Goal: Information Seeking & Learning: Learn about a topic

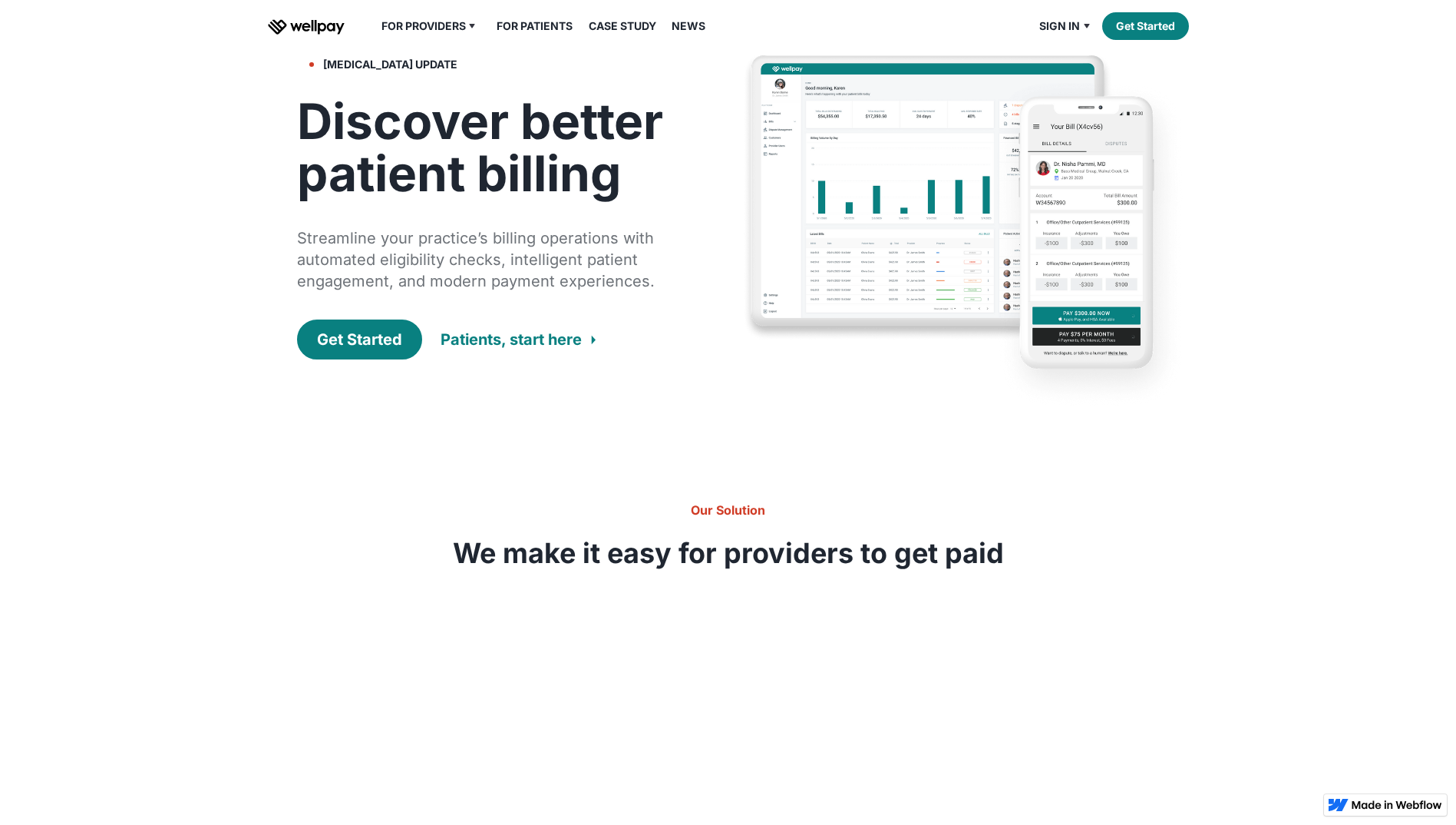
click at [530, 342] on div "Patients, start here" at bounding box center [512, 339] width 142 height 21
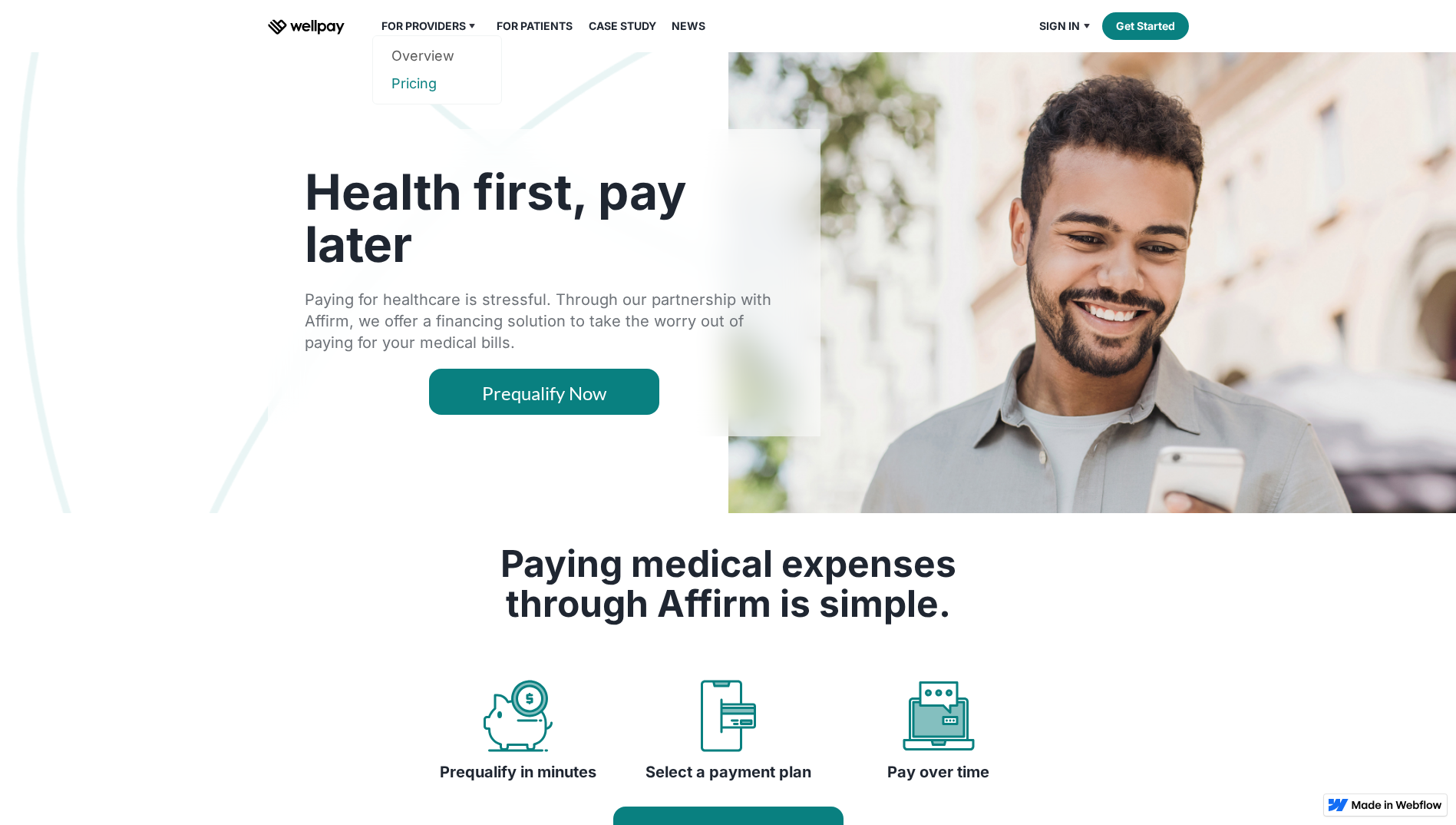
click at [430, 84] on link "Pricing" at bounding box center [437, 83] width 91 height 28
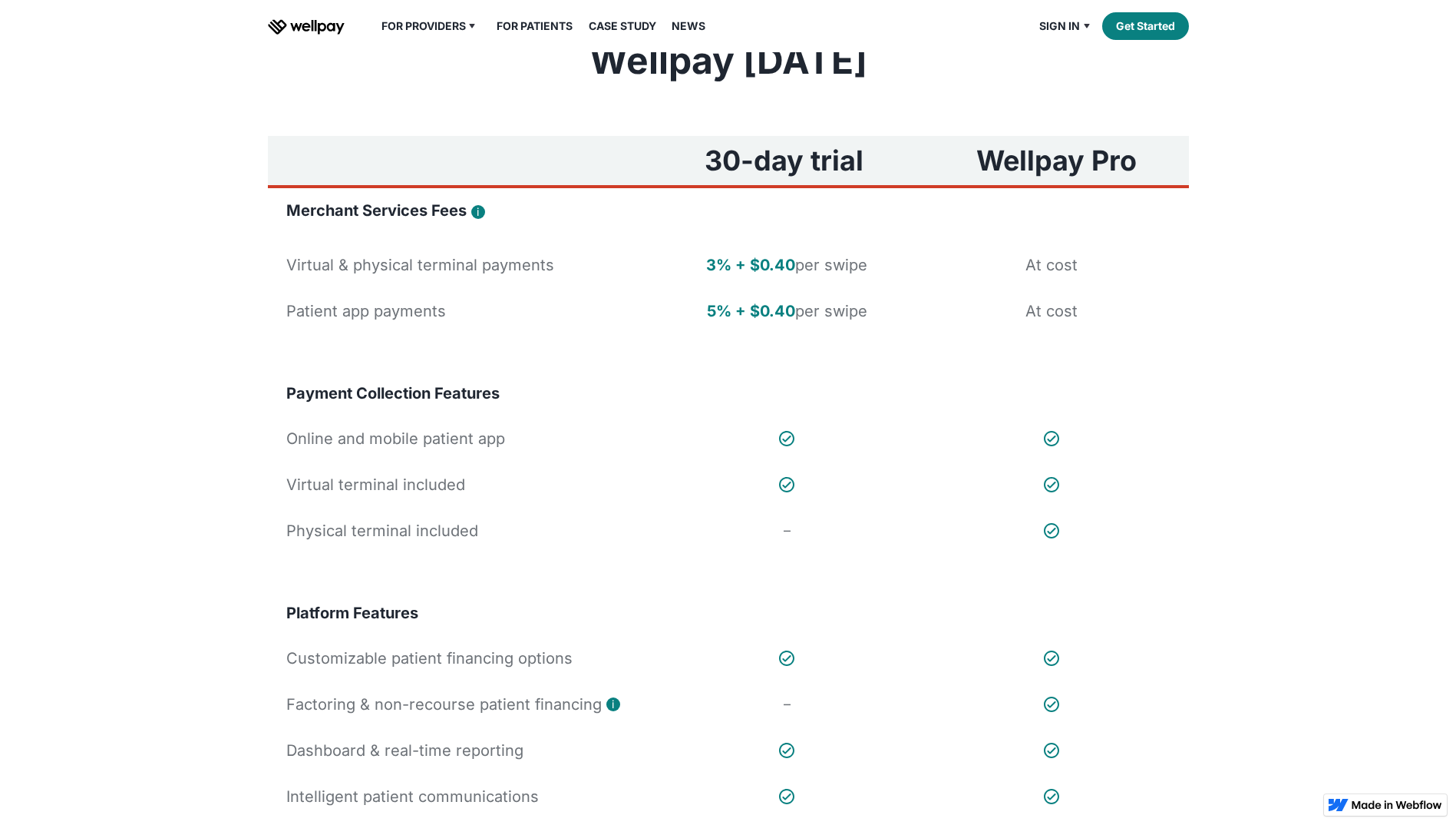
scroll to position [77, 0]
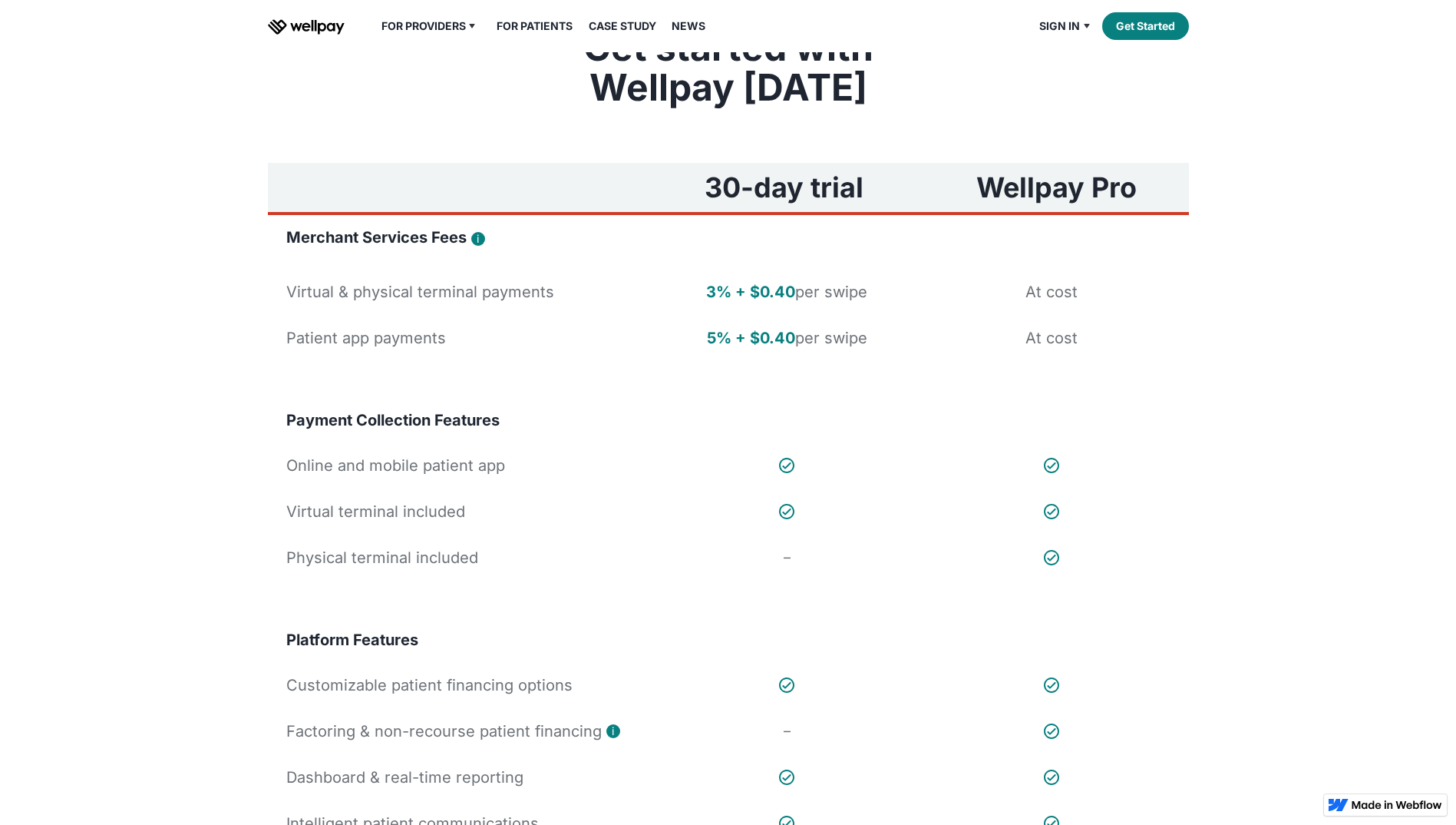
click at [437, 35] on div "For Providers Overview Pricing For Patients Our Guarantee Case Study News Sign …" at bounding box center [728, 26] width 921 height 52
click at [437, 33] on div "For Providers" at bounding box center [424, 25] width 84 height 18
click at [532, 19] on link "For Patients" at bounding box center [534, 25] width 94 height 18
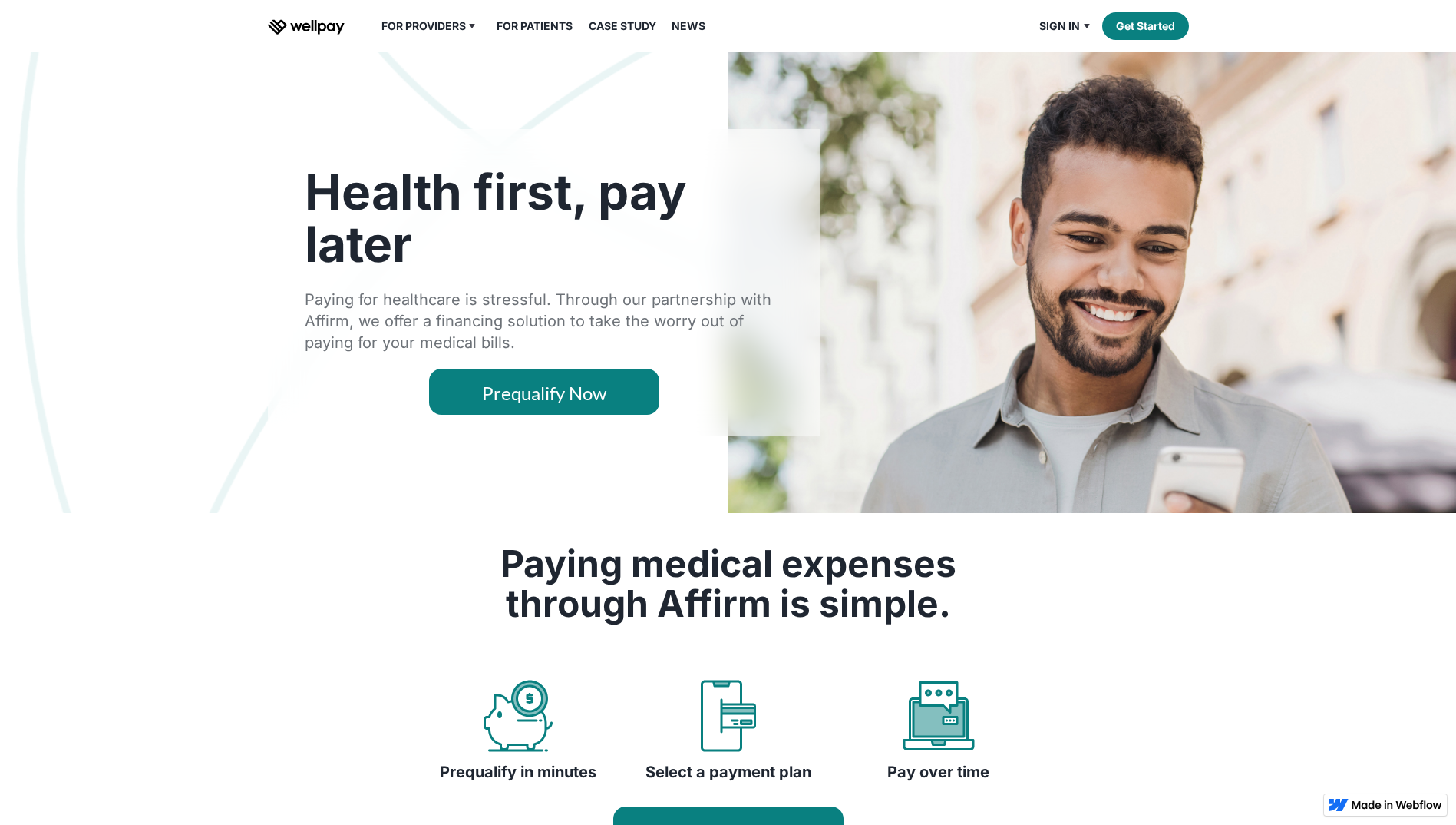
click at [649, 28] on link "Case Study" at bounding box center [622, 25] width 86 height 18
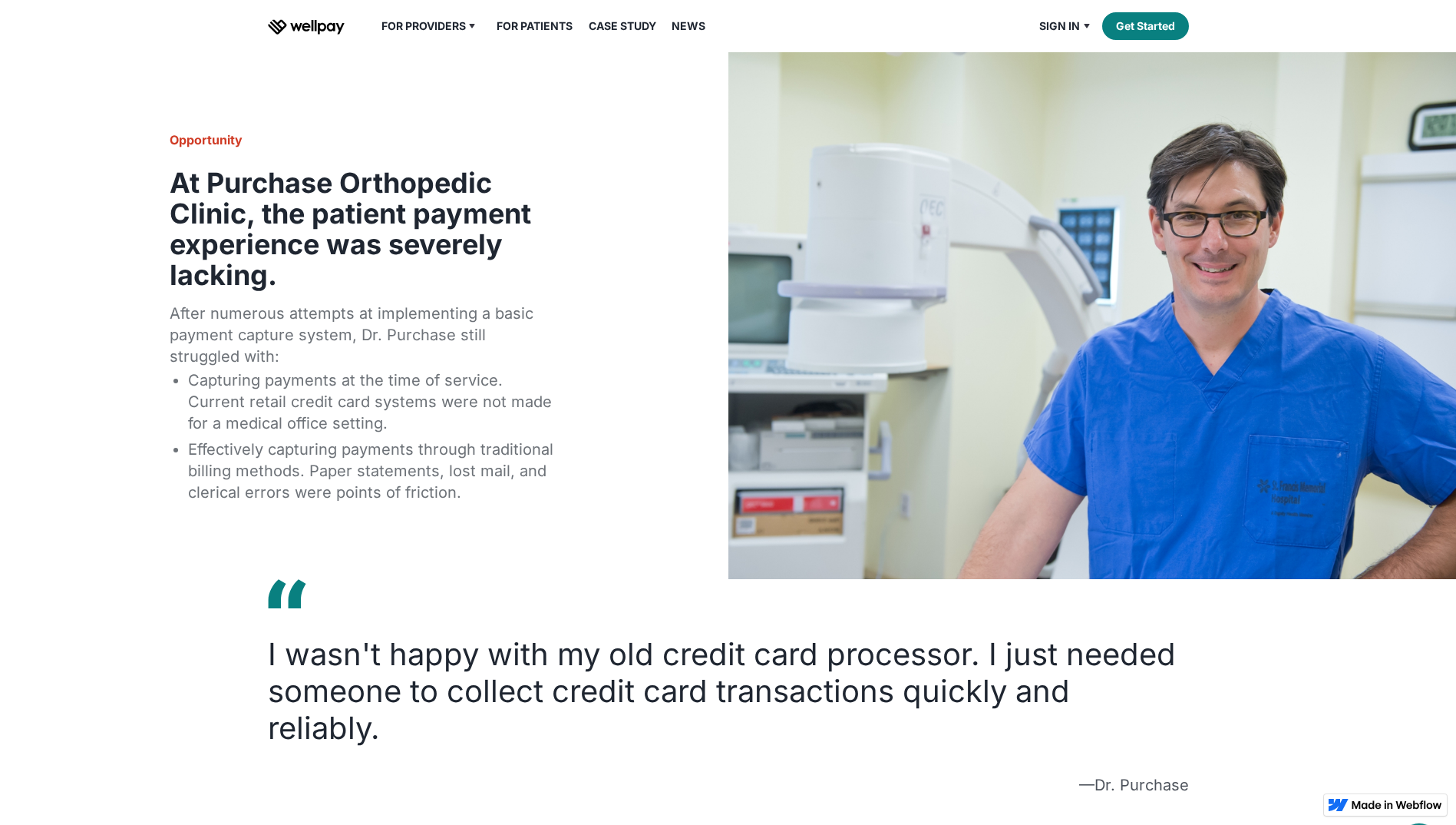
scroll to position [615, 0]
